Goal: Information Seeking & Learning: Learn about a topic

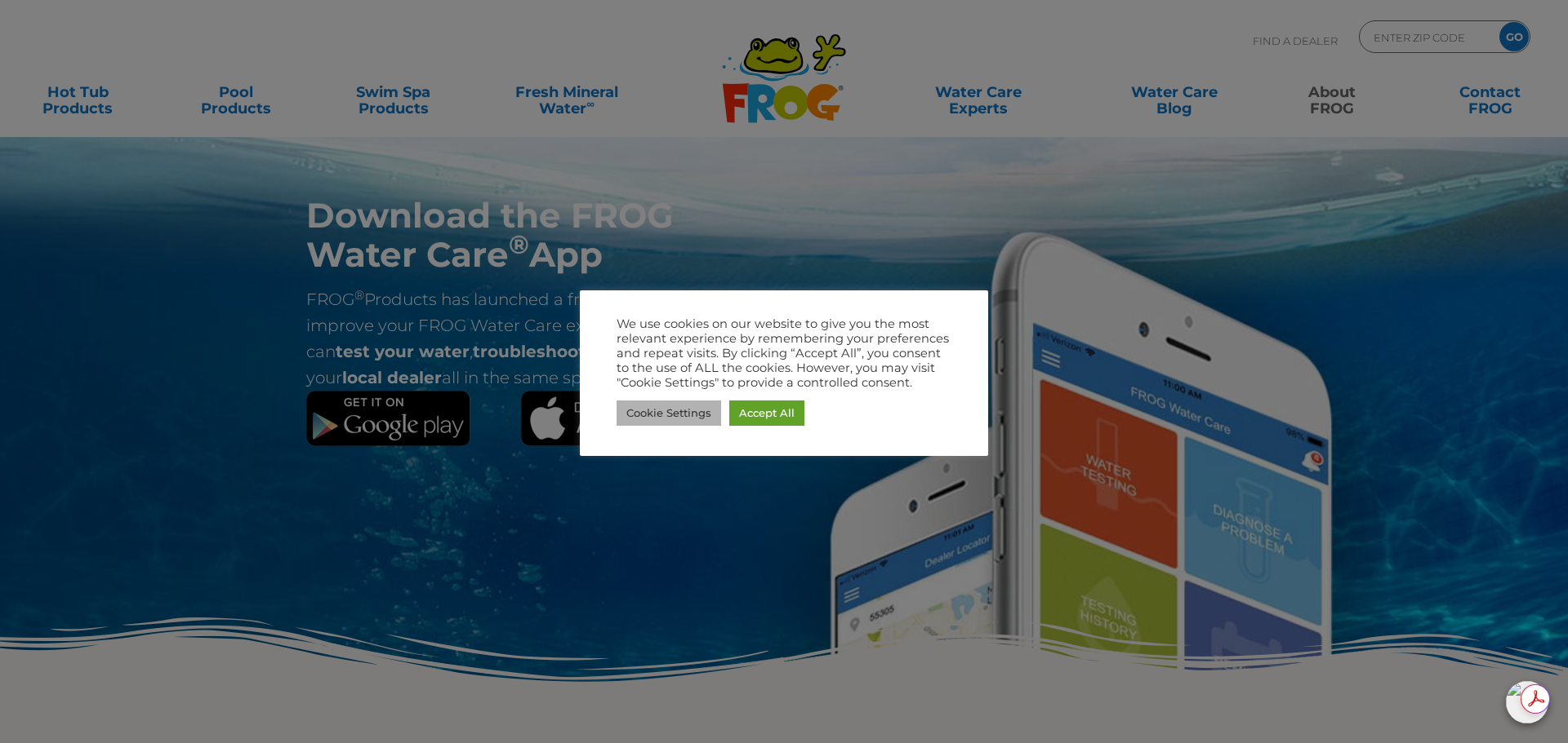
click at [673, 413] on link "Cookie Settings" at bounding box center [668, 414] width 104 height 26
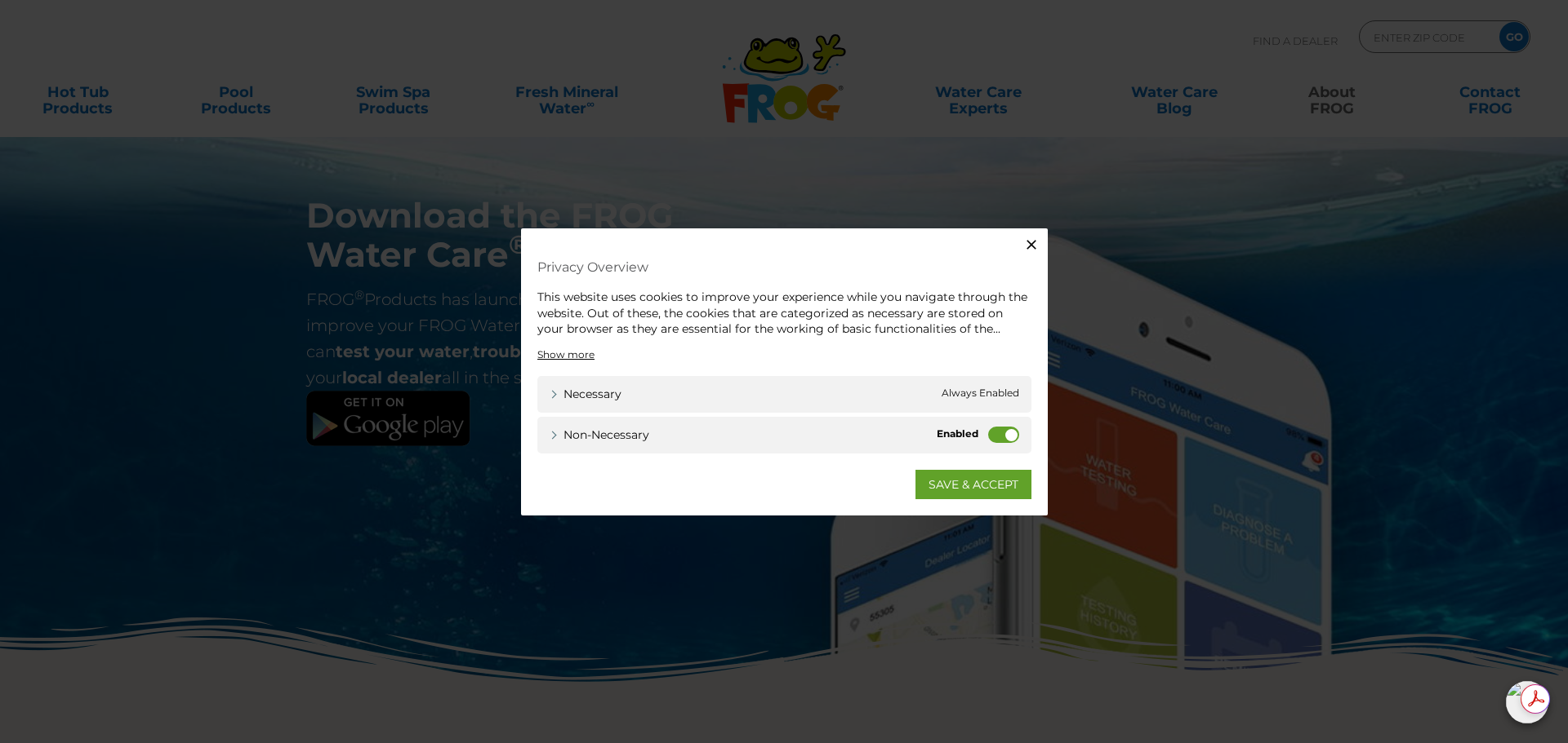
click at [999, 436] on label "Non-necessary" at bounding box center [1002, 433] width 31 height 16
click at [0, 0] on input "Non-necessary" at bounding box center [0, 0] width 0 height 0
click at [996, 486] on link "SAVE & ACCEPT" at bounding box center [973, 484] width 116 height 30
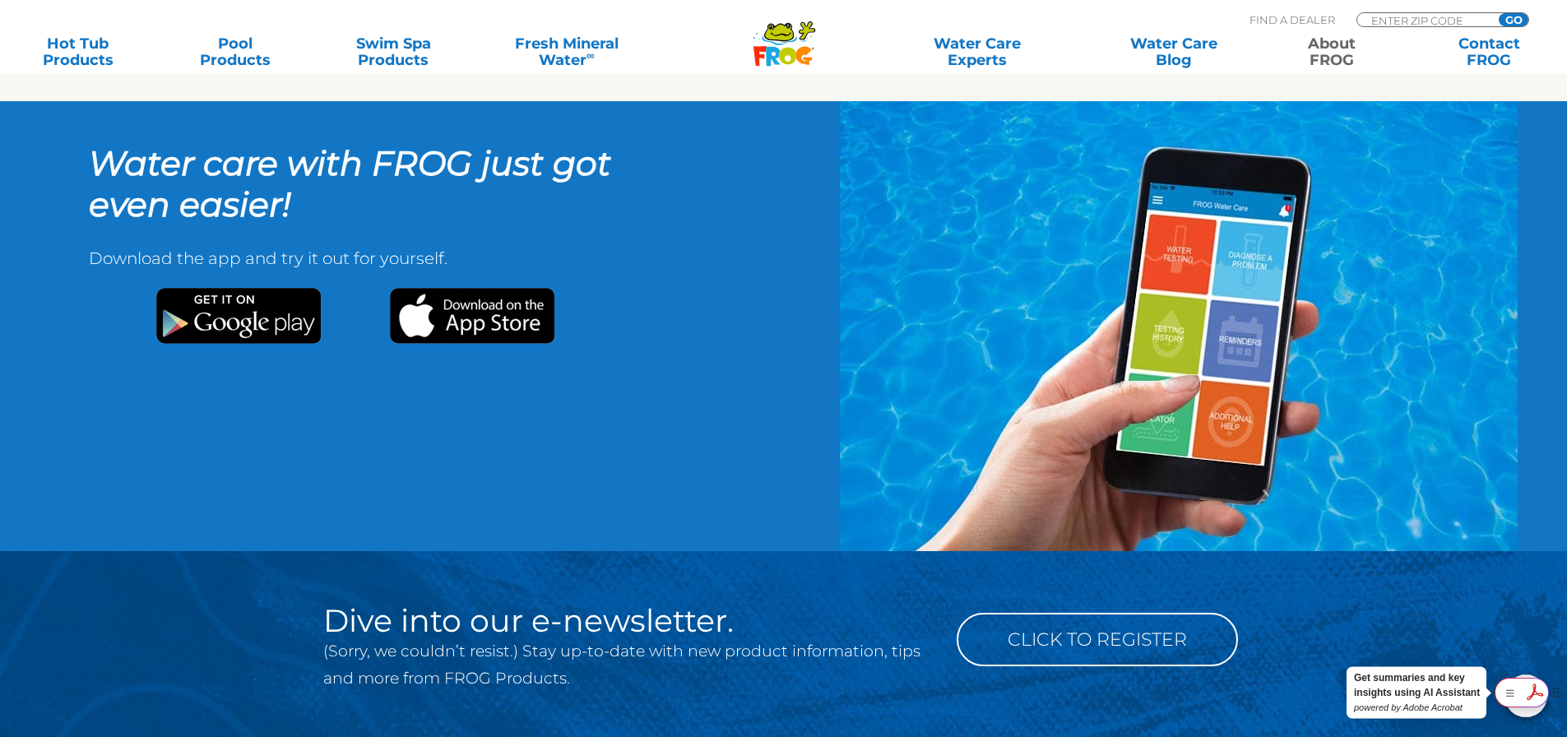
drag, startPoint x: 3044, startPoint y: 1380, endPoint x: 1527, endPoint y: 687, distance: 1668.1
click at [1527, 687] on icon at bounding box center [1534, 692] width 27 height 26
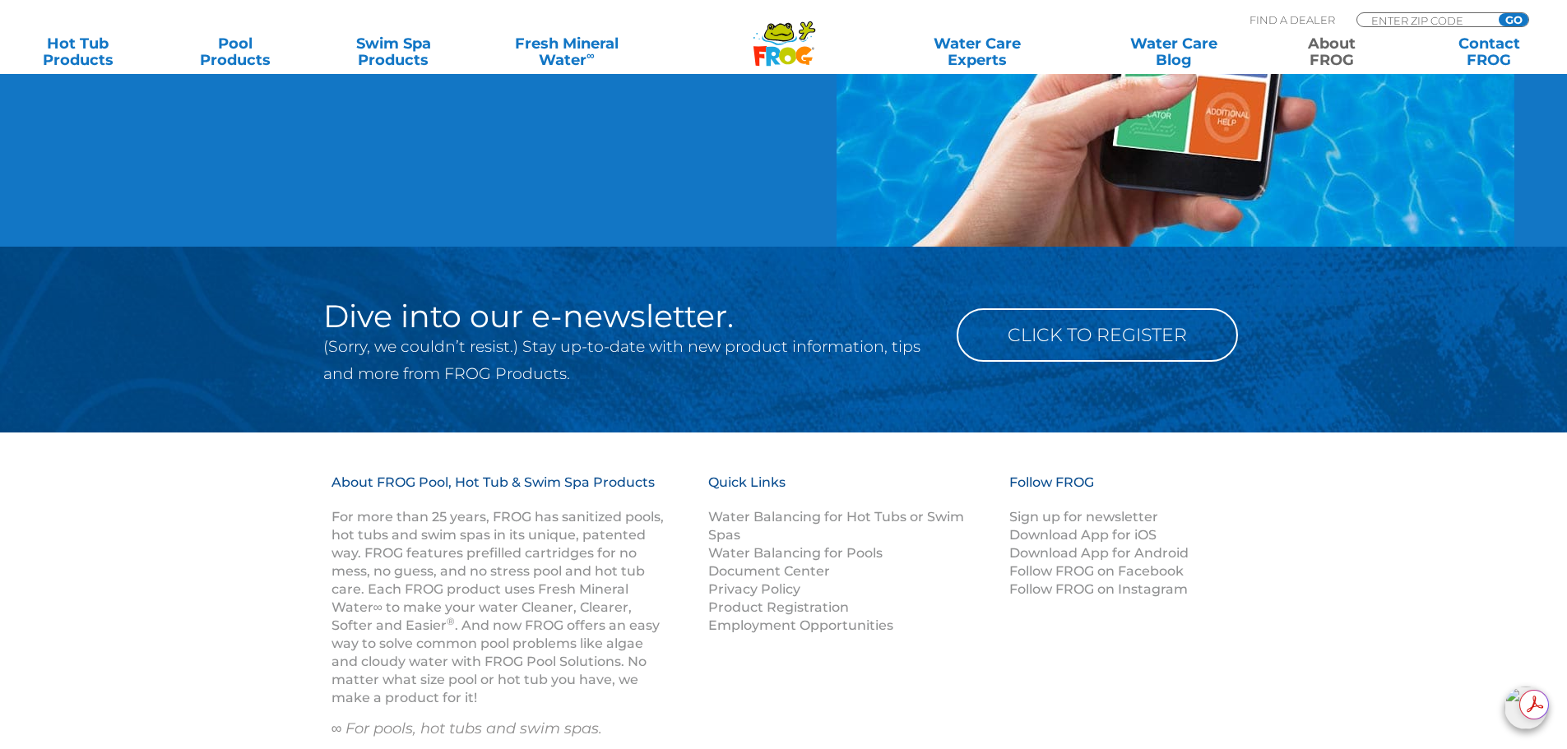
scroll to position [2466, 0]
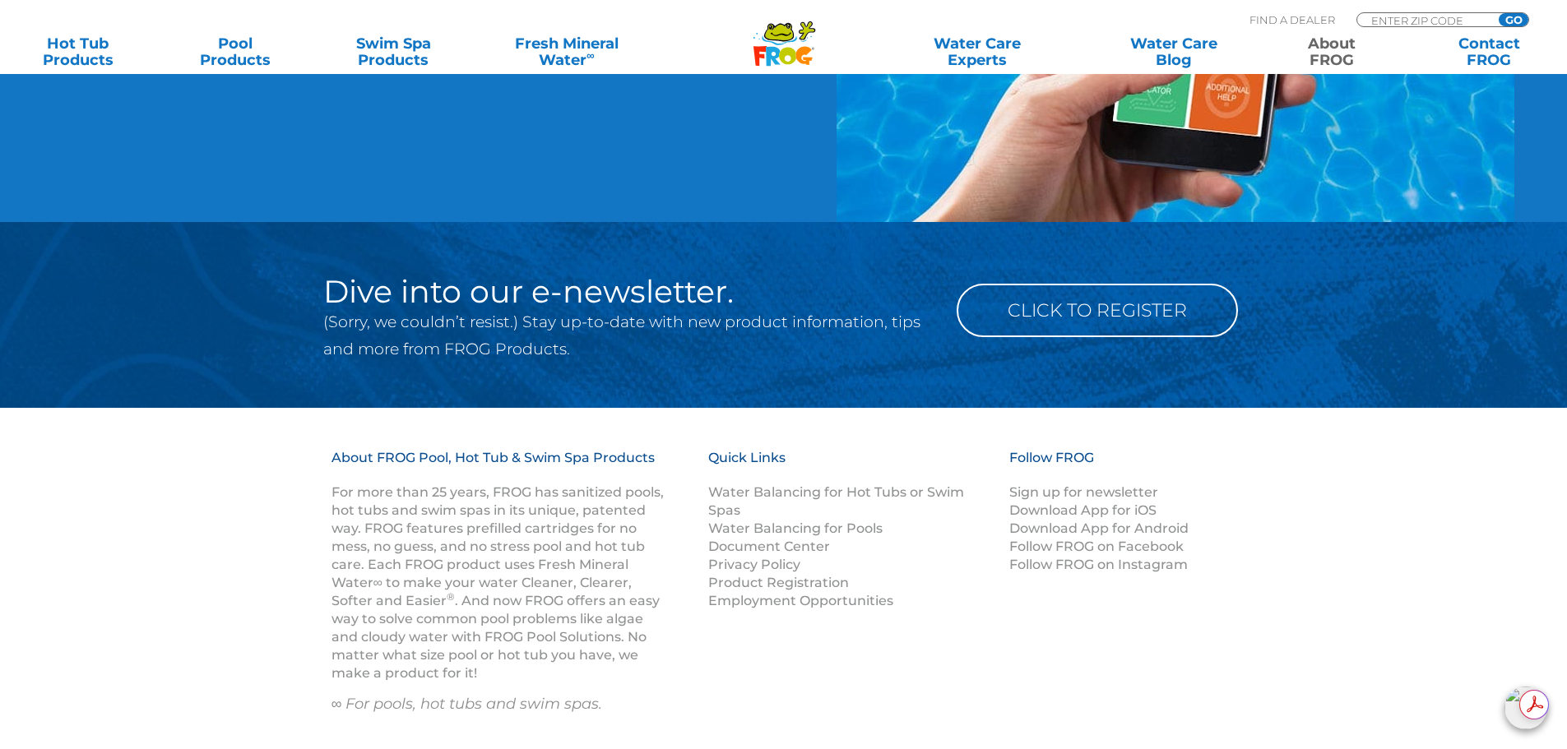
click at [1513, 718] on img at bounding box center [1526, 708] width 43 height 43
drag, startPoint x: 953, startPoint y: 601, endPoint x: 956, endPoint y: 582, distance: 19.2
click at [954, 601] on p "Water Balancing for Hot Tubs or Swim Spas Water Balancing for Pools Document Ce…" at bounding box center [848, 547] width 281 height 127
